Goal: Information Seeking & Learning: Learn about a topic

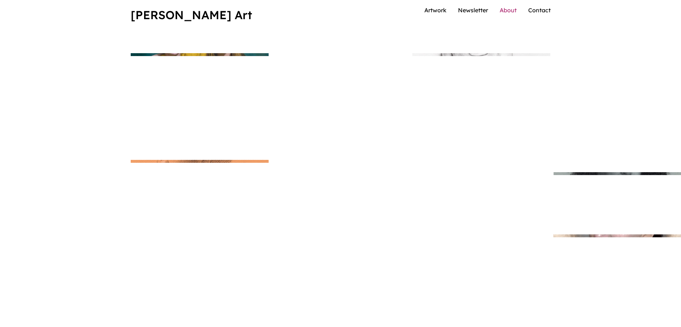
click at [510, 14] on link "About" at bounding box center [508, 10] width 17 height 7
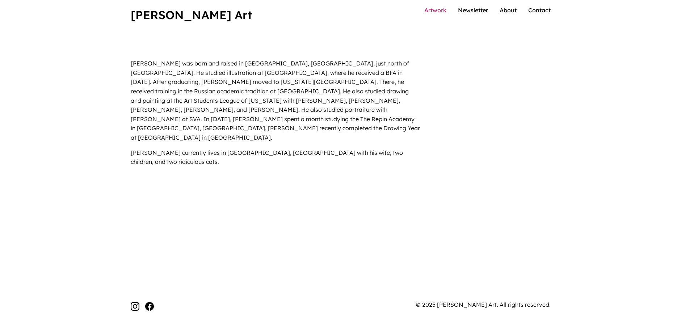
click at [439, 14] on link "Artwork" at bounding box center [436, 10] width 22 height 7
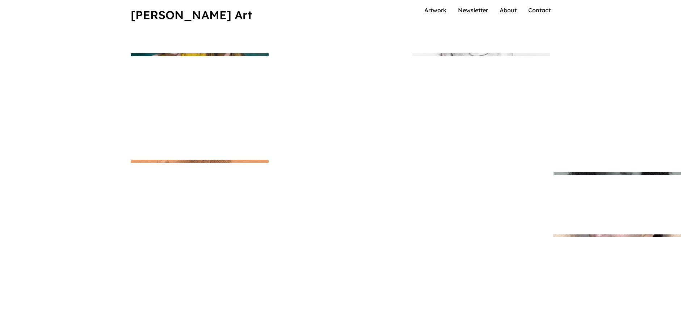
click at [550, 175] on img at bounding box center [622, 173] width 145 height 3
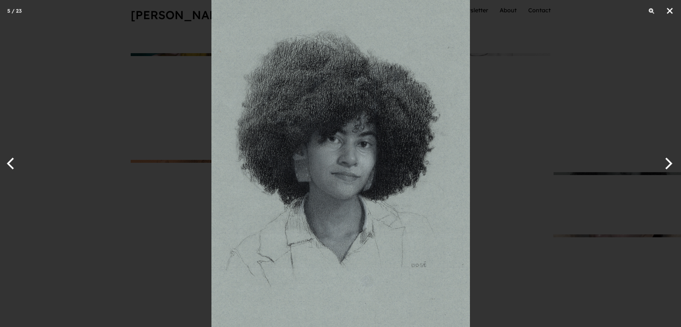
click at [669, 10] on button "Close" at bounding box center [670, 11] width 18 height 22
